Goal: Check status: Check status

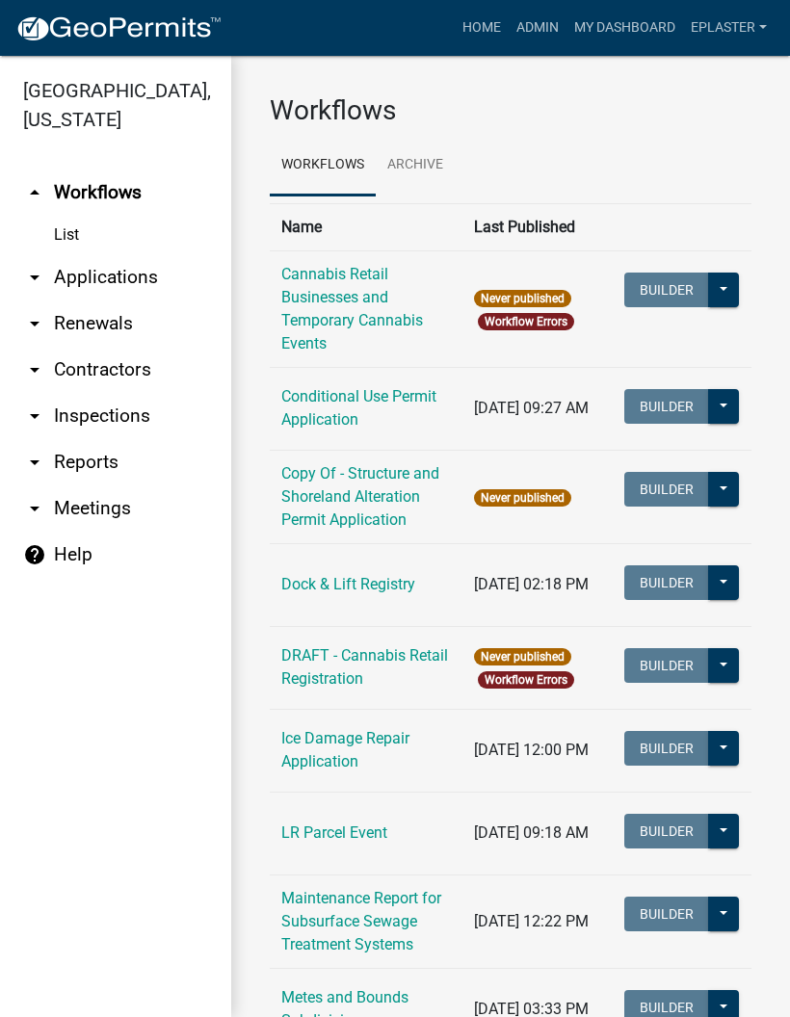
click at [133, 281] on link "arrow_drop_down Applications" at bounding box center [115, 277] width 231 height 46
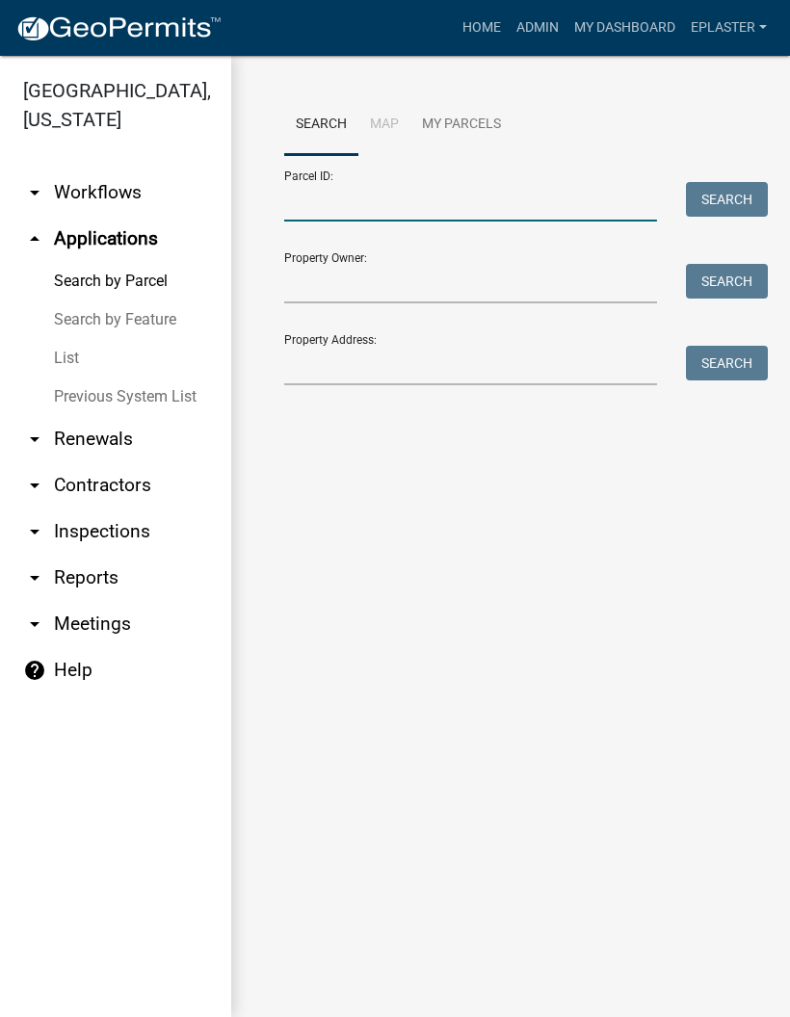
click at [464, 194] on input "Parcel ID:" at bounding box center [470, 201] width 373 height 39
click at [491, 204] on input "Parcel ID:" at bounding box center [470, 201] width 373 height 39
paste input "57000990451000"
type input "57000990451000"
click at [709, 202] on button "Search" at bounding box center [727, 199] width 82 height 35
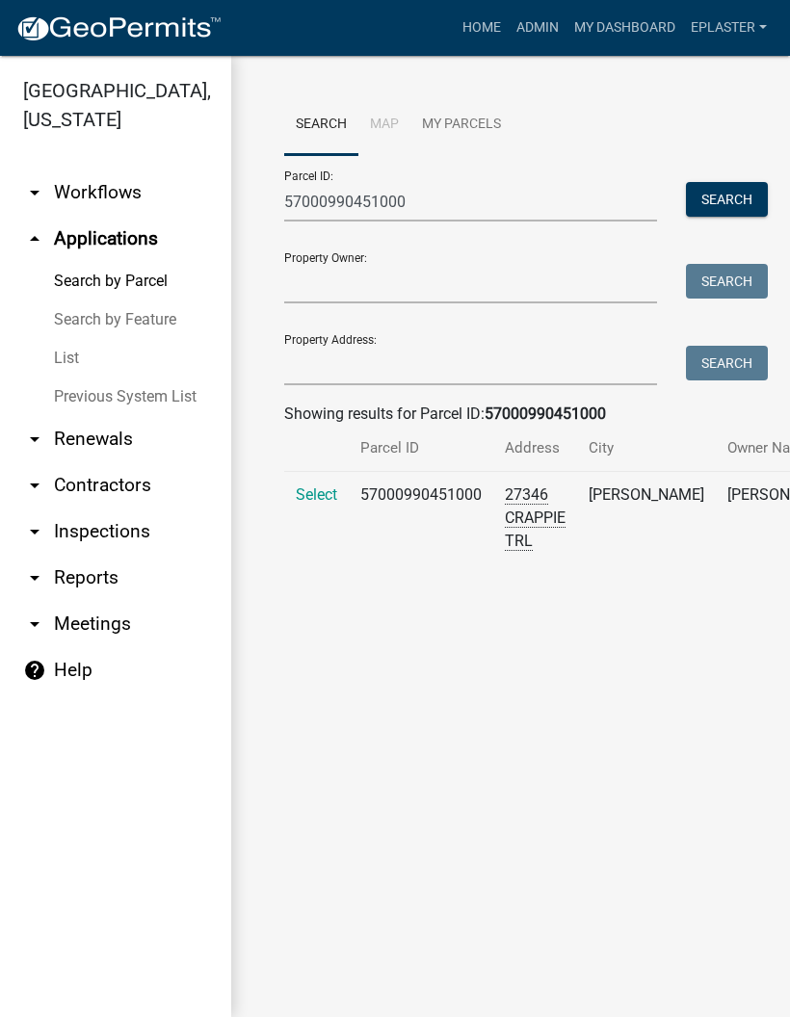
click at [324, 504] on span "Select" at bounding box center [316, 495] width 41 height 18
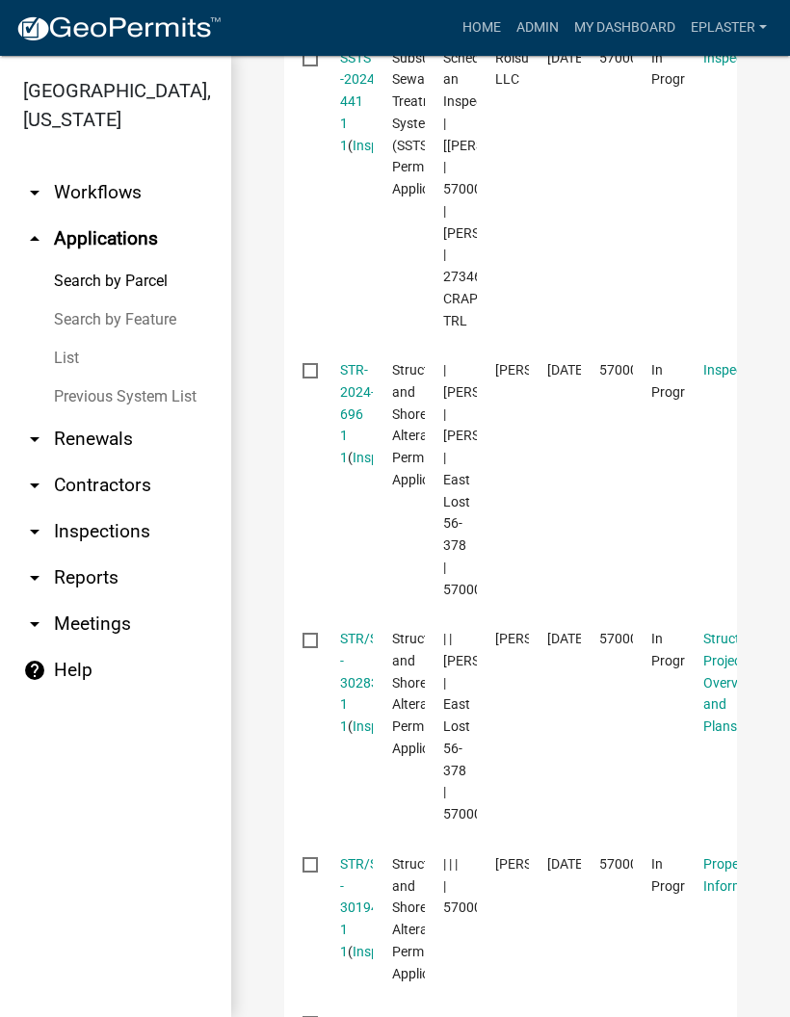
scroll to position [1355, 0]
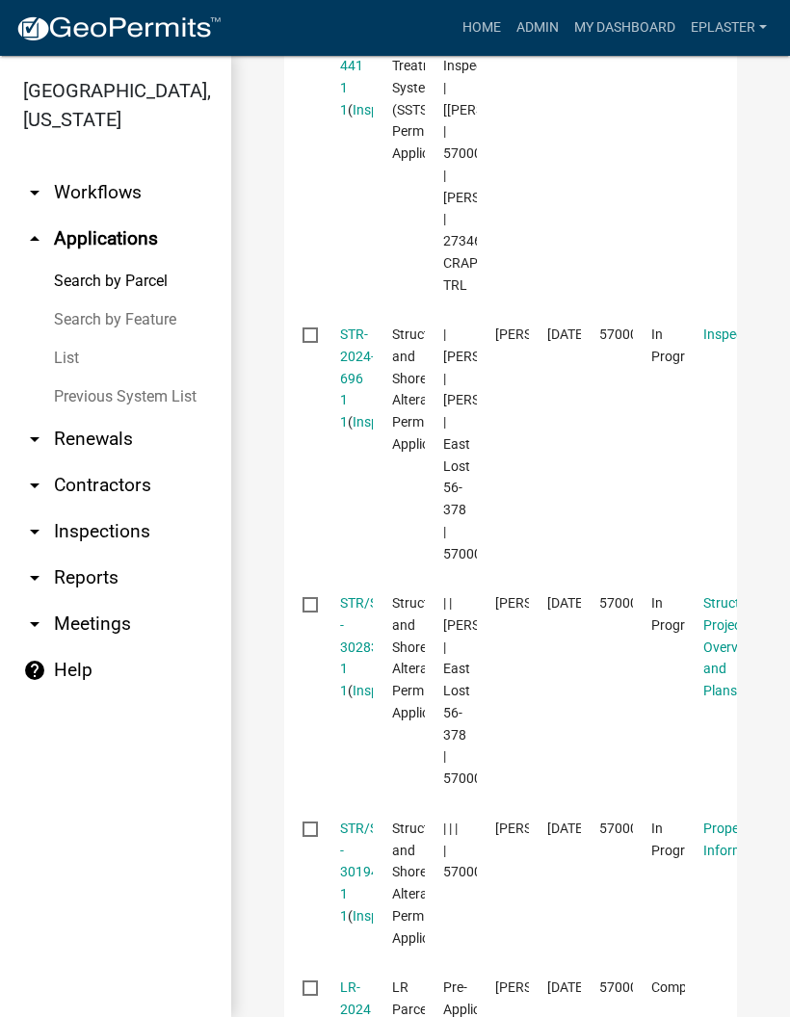
click at [355, 386] on link "STR-2024-696 1 1" at bounding box center [357, 378] width 35 height 103
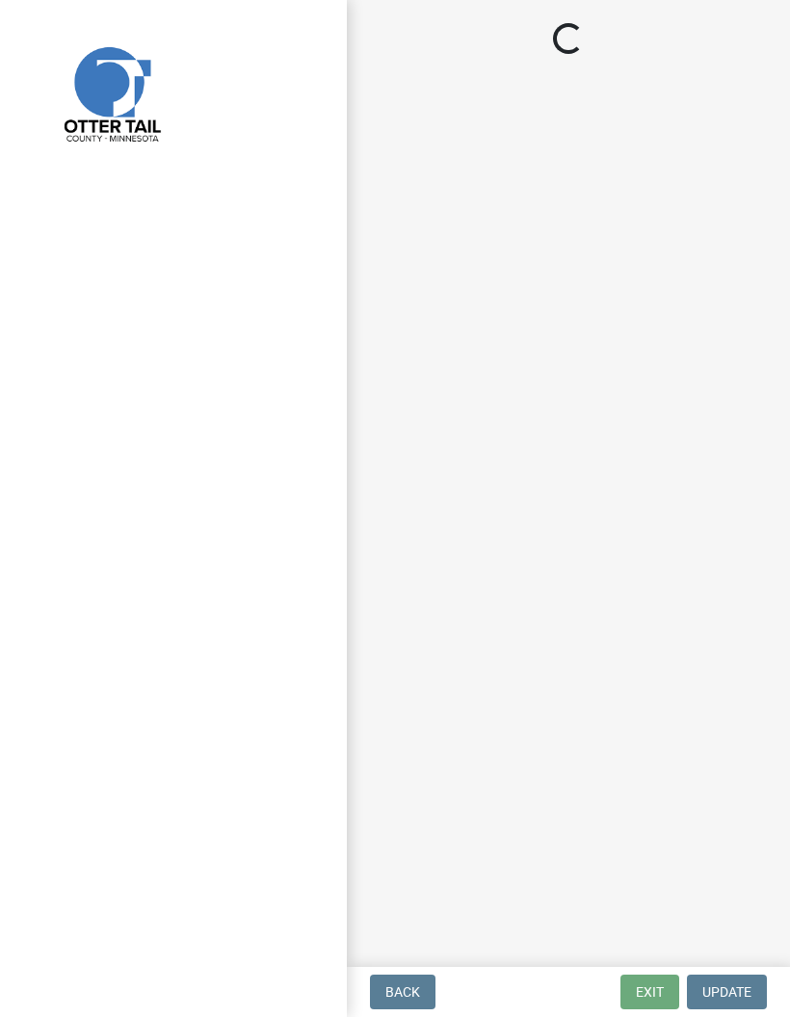
select select "710d5f49-2663-4e73-9718-d0c4e189f5ed"
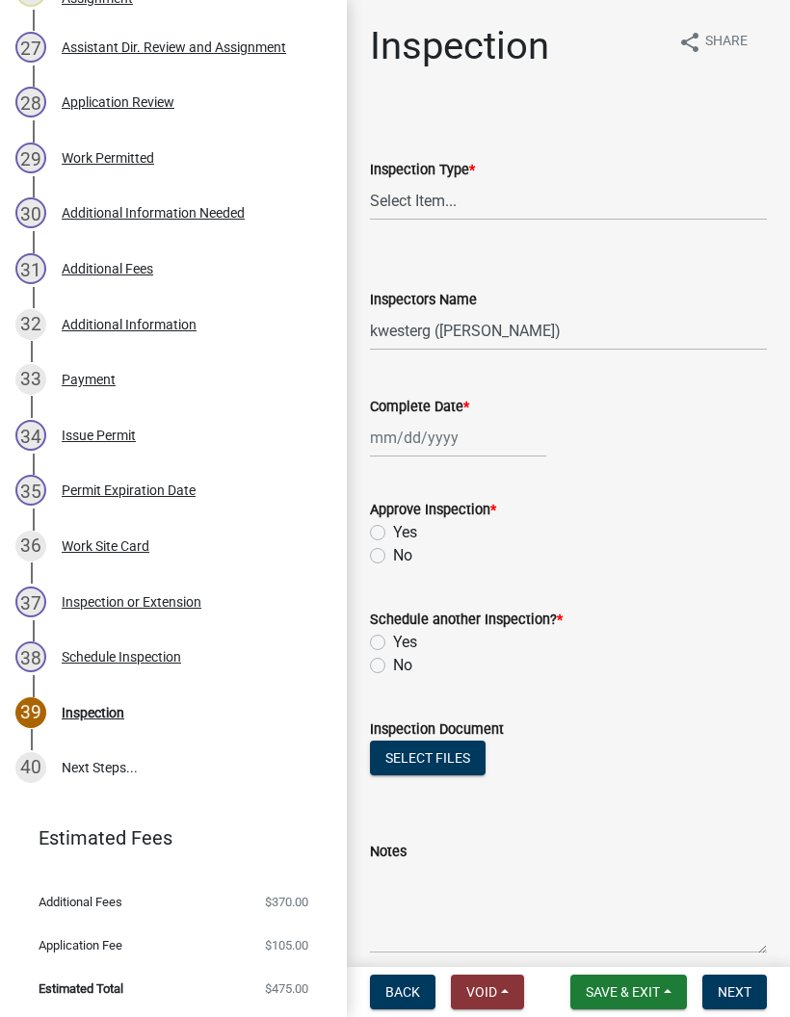
scroll to position [1823, 0]
click at [241, 145] on div "29 Work Permitted" at bounding box center [165, 159] width 301 height 31
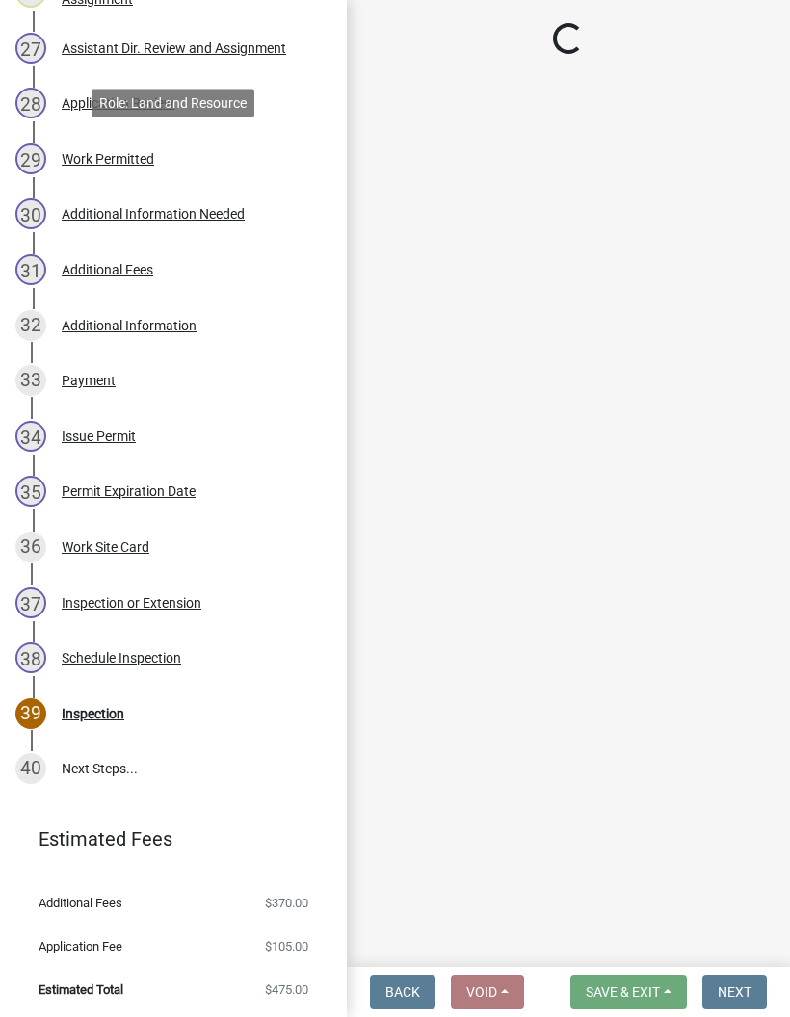
select select "f6a741f6-6d10-4601-9562-2e8ce244b7e0"
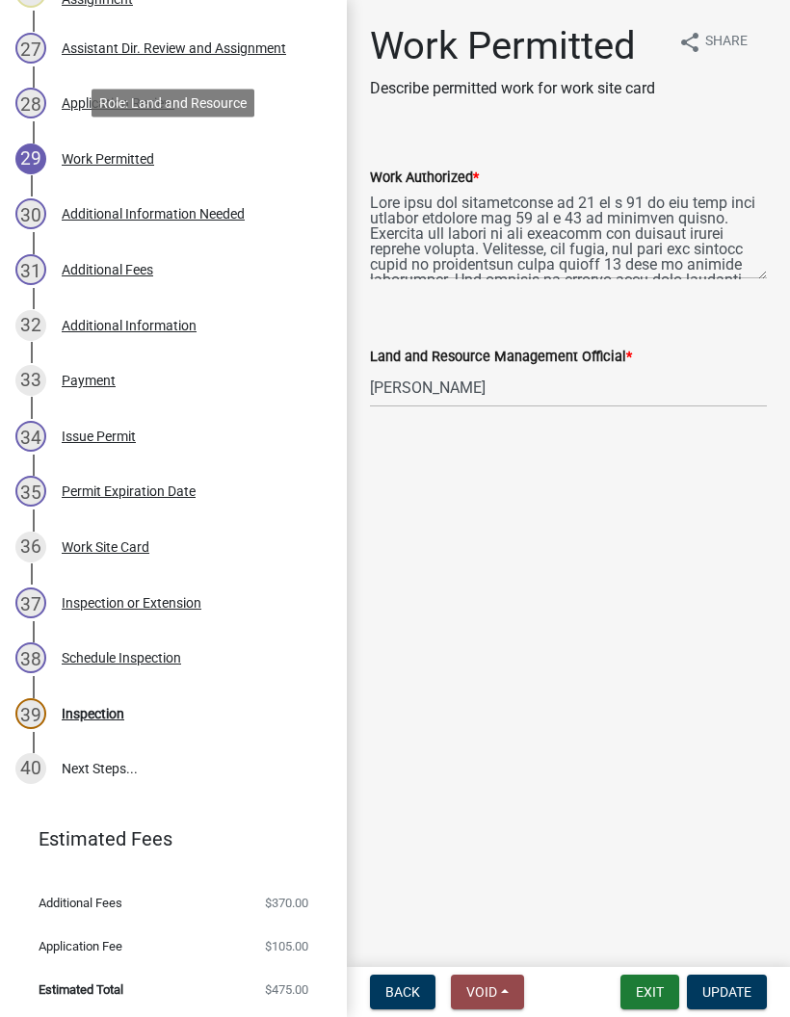
scroll to position [0, 0]
